Goal: Transaction & Acquisition: Purchase product/service

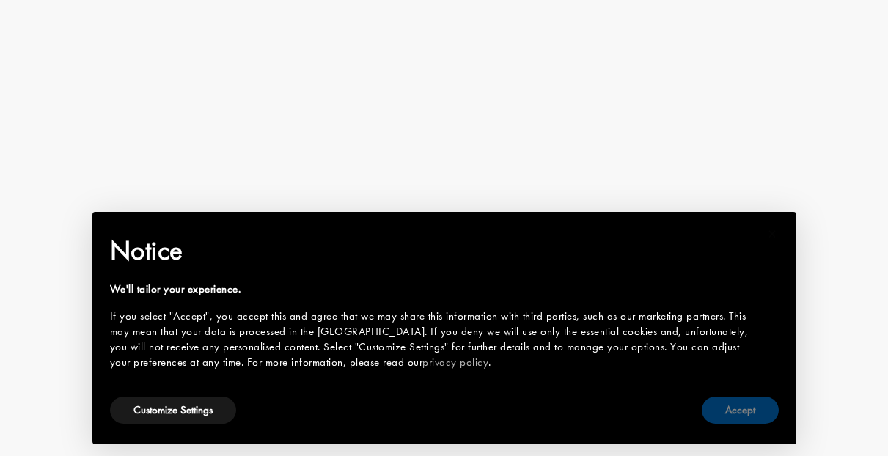
click at [731, 414] on button "Accept" at bounding box center [739, 409] width 77 height 27
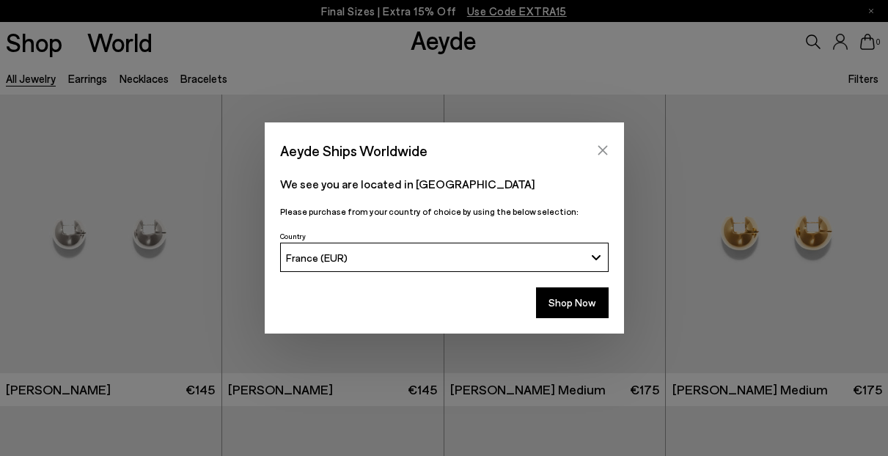
click at [605, 148] on icon "Close" at bounding box center [602, 151] width 10 height 10
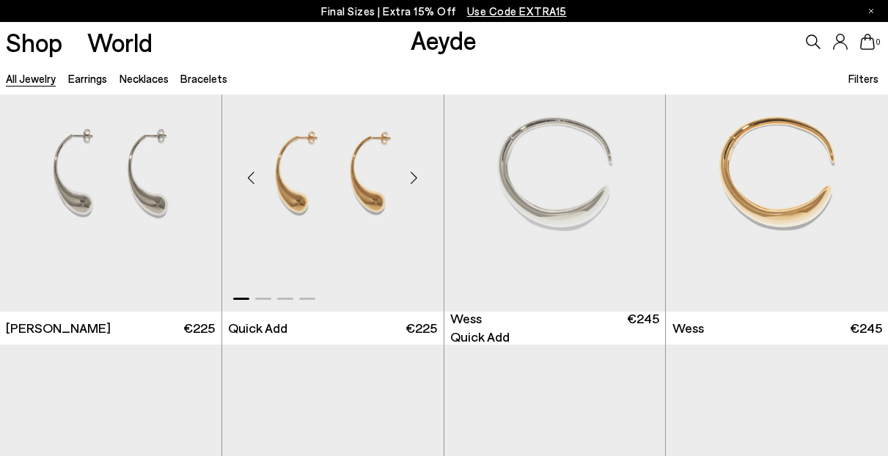
scroll to position [505, 0]
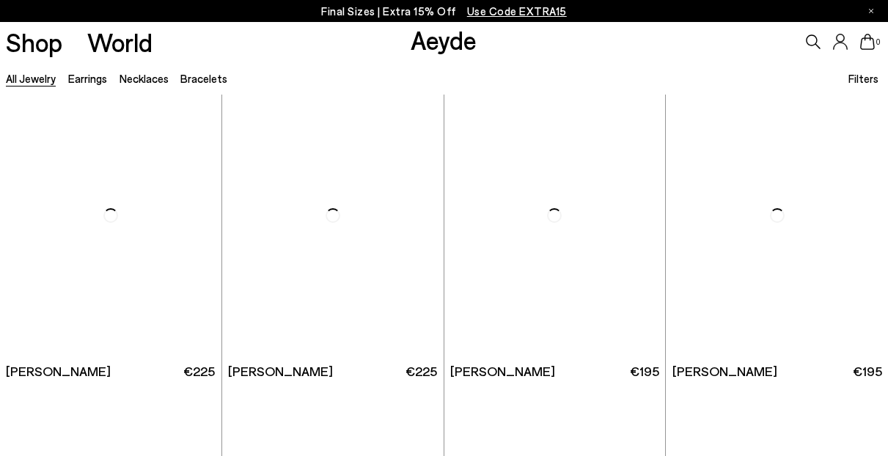
scroll to position [2210, 0]
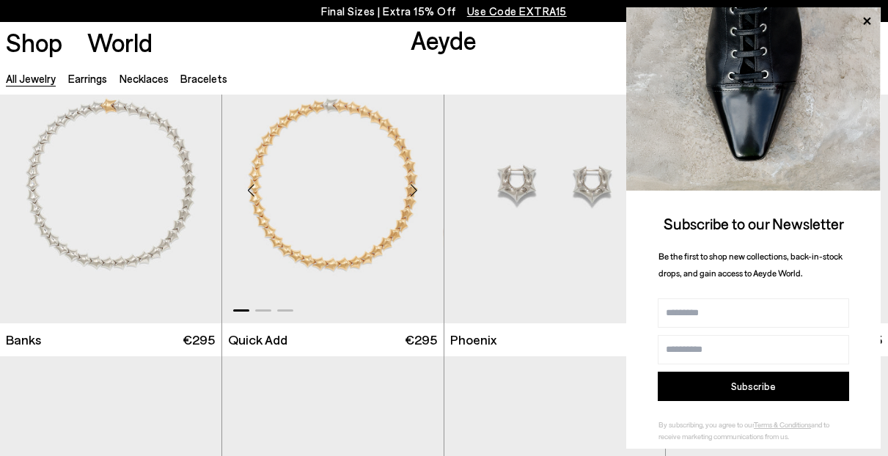
scroll to position [3785, 0]
click at [866, 20] on icon at bounding box center [866, 21] width 7 height 7
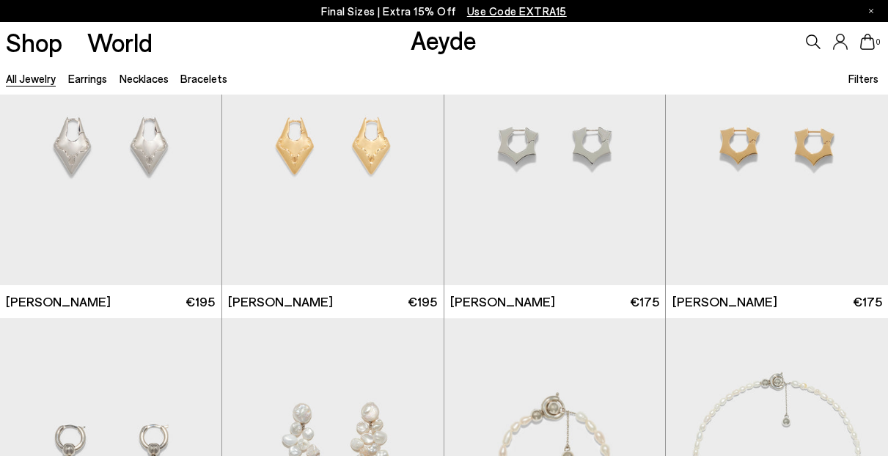
scroll to position [4127, 0]
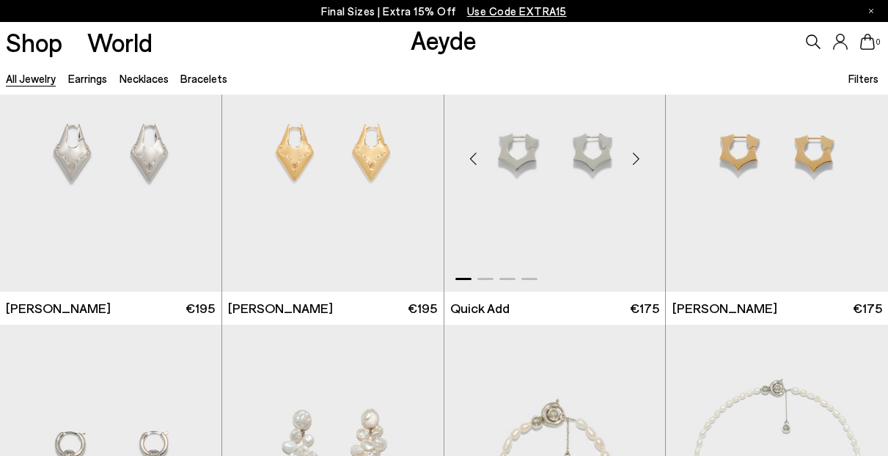
click at [484, 280] on div at bounding box center [554, 276] width 221 height 18
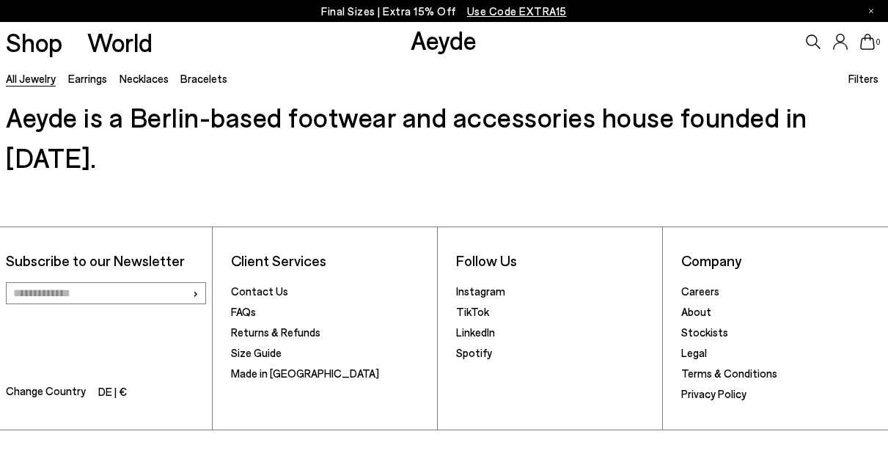
scroll to position [7541, 0]
click at [687, 306] on link "About" at bounding box center [696, 312] width 30 height 13
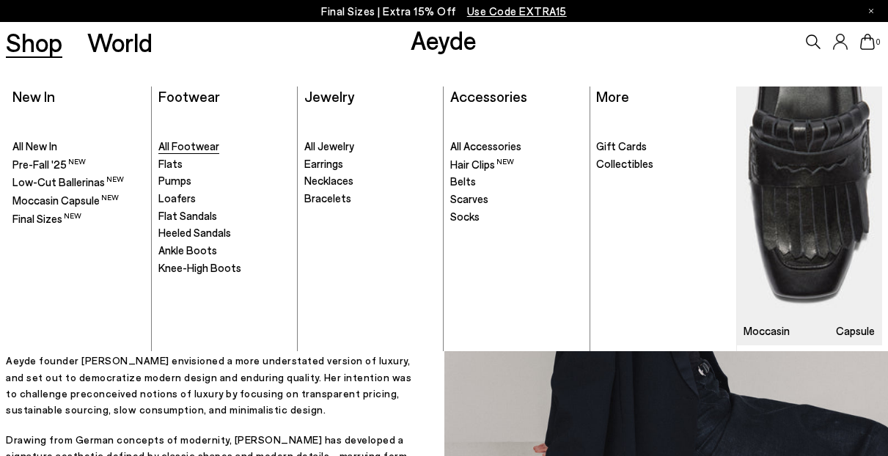
click at [171, 144] on span "All Footwear" at bounding box center [188, 145] width 61 height 13
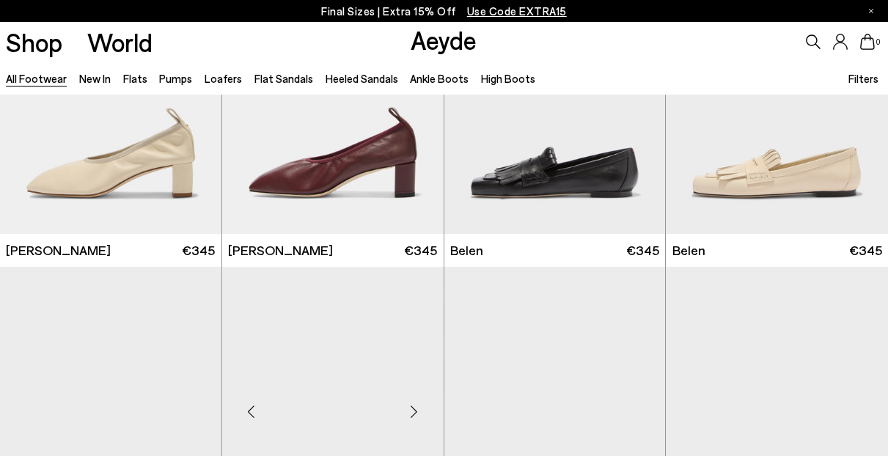
scroll to position [451, 0]
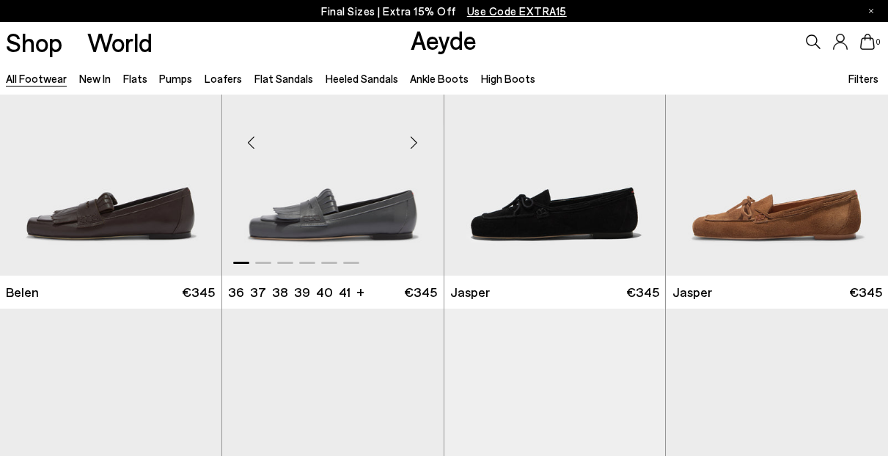
scroll to position [739, 0]
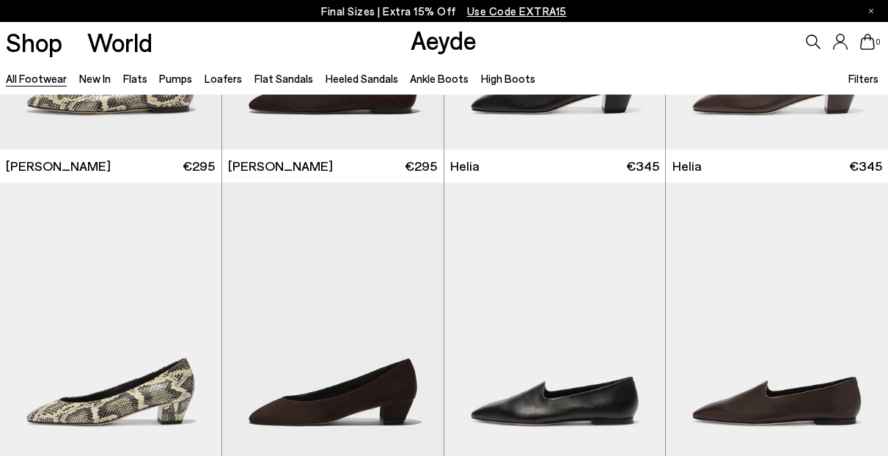
scroll to position [2734, 0]
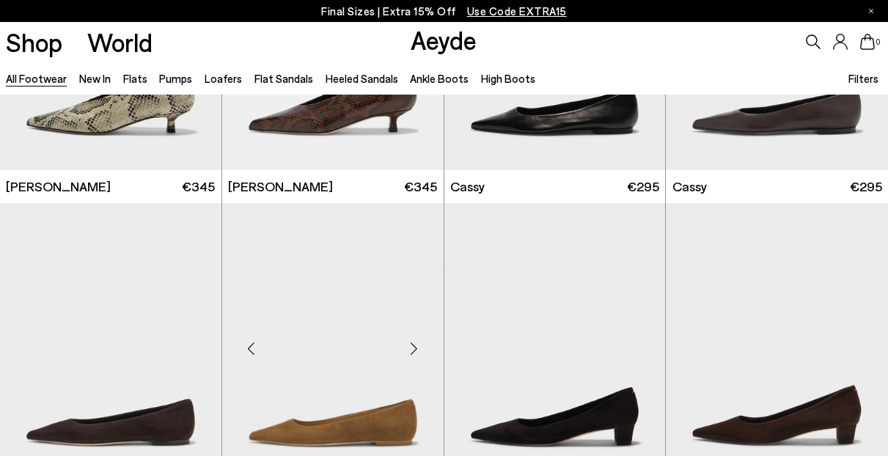
scroll to position [5318, 0]
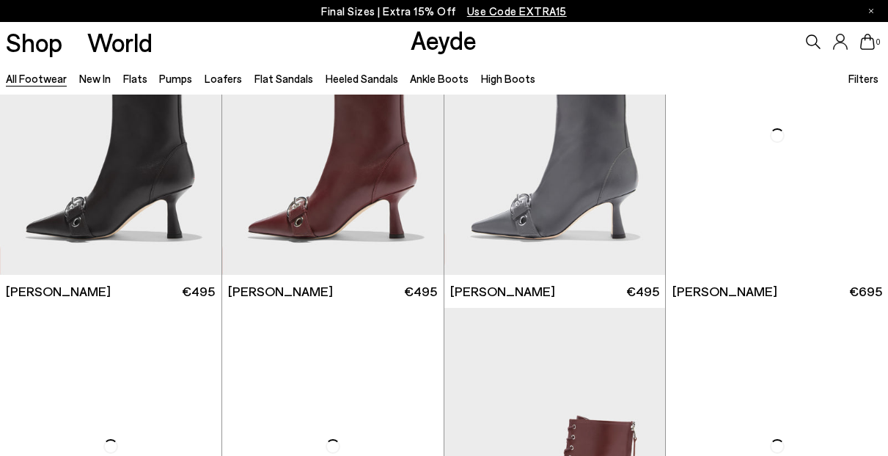
scroll to position [7584, 0]
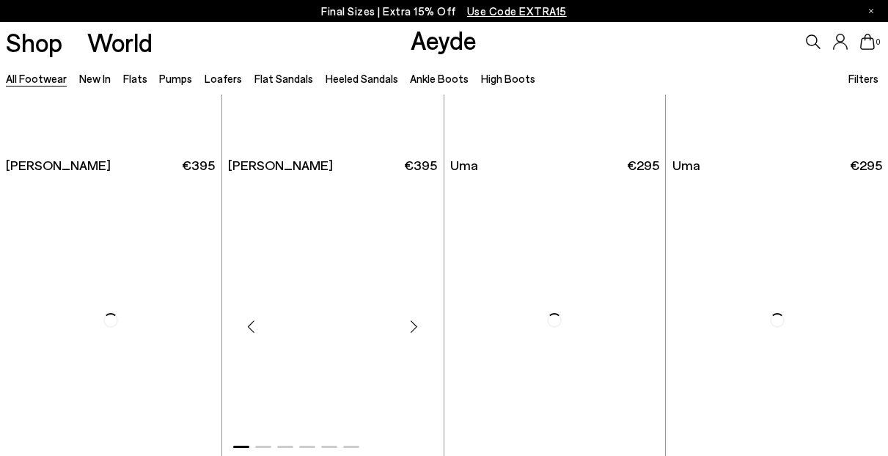
scroll to position [9268, 0]
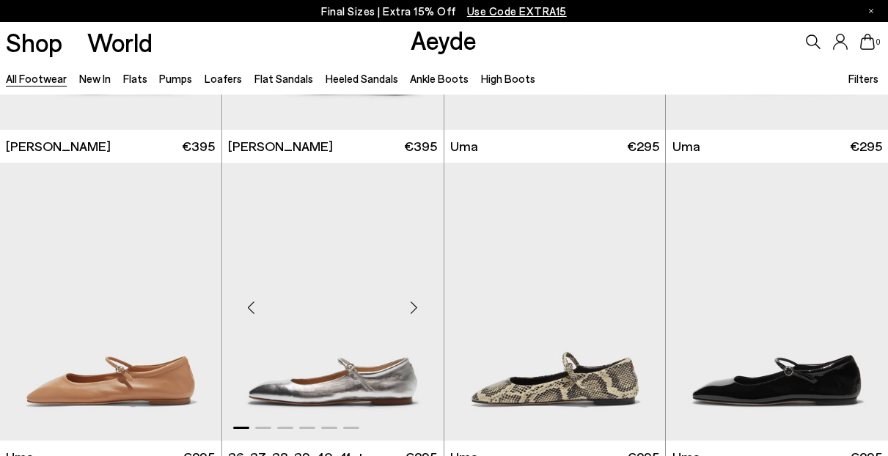
click at [354, 317] on img "1 / 6" at bounding box center [332, 302] width 221 height 278
